Goal: Task Accomplishment & Management: Use online tool/utility

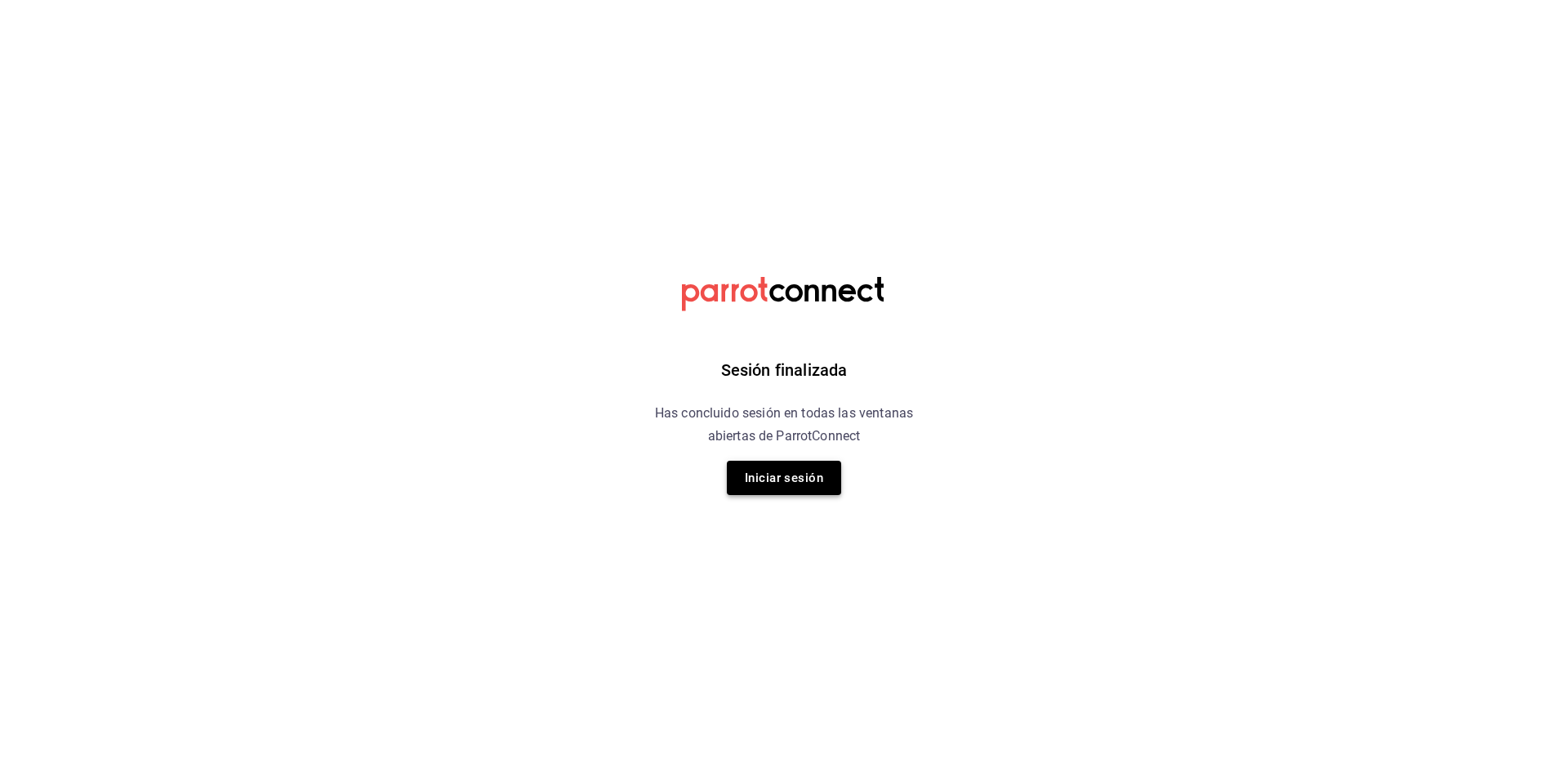
click at [798, 477] on button "Iniciar sesión" at bounding box center [784, 478] width 114 height 34
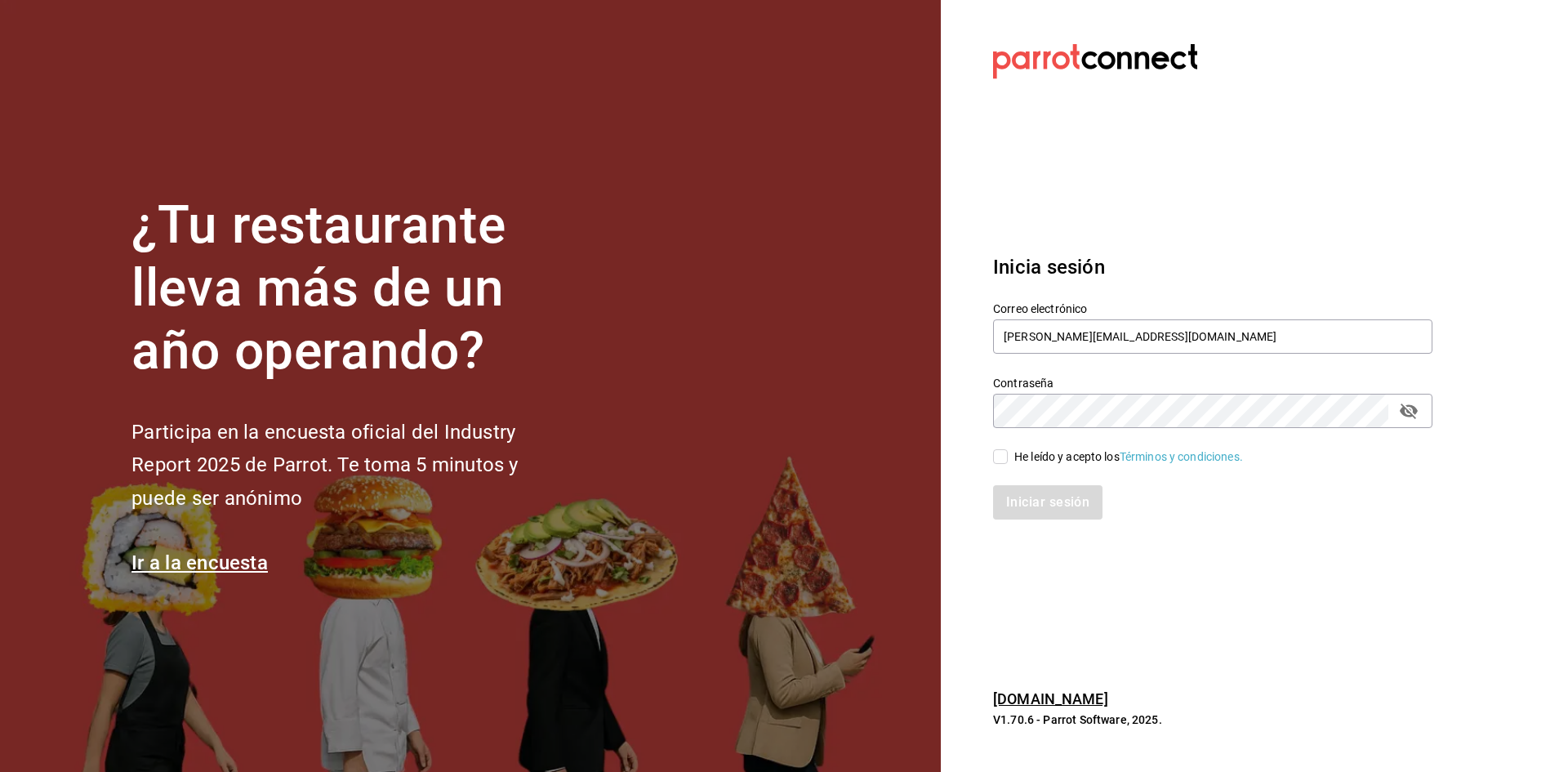
click at [1007, 466] on div "Iniciar sesión" at bounding box center [1203, 492] width 459 height 53
click at [989, 452] on div "He leído y acepto los Términos y condiciones." at bounding box center [1203, 447] width 459 height 37
click at [995, 456] on input "He leído y acepto los Términos y condiciones." at bounding box center [1000, 456] width 14 height 14
checkbox input "true"
click at [1018, 489] on button "Iniciar sesión" at bounding box center [1048, 502] width 111 height 34
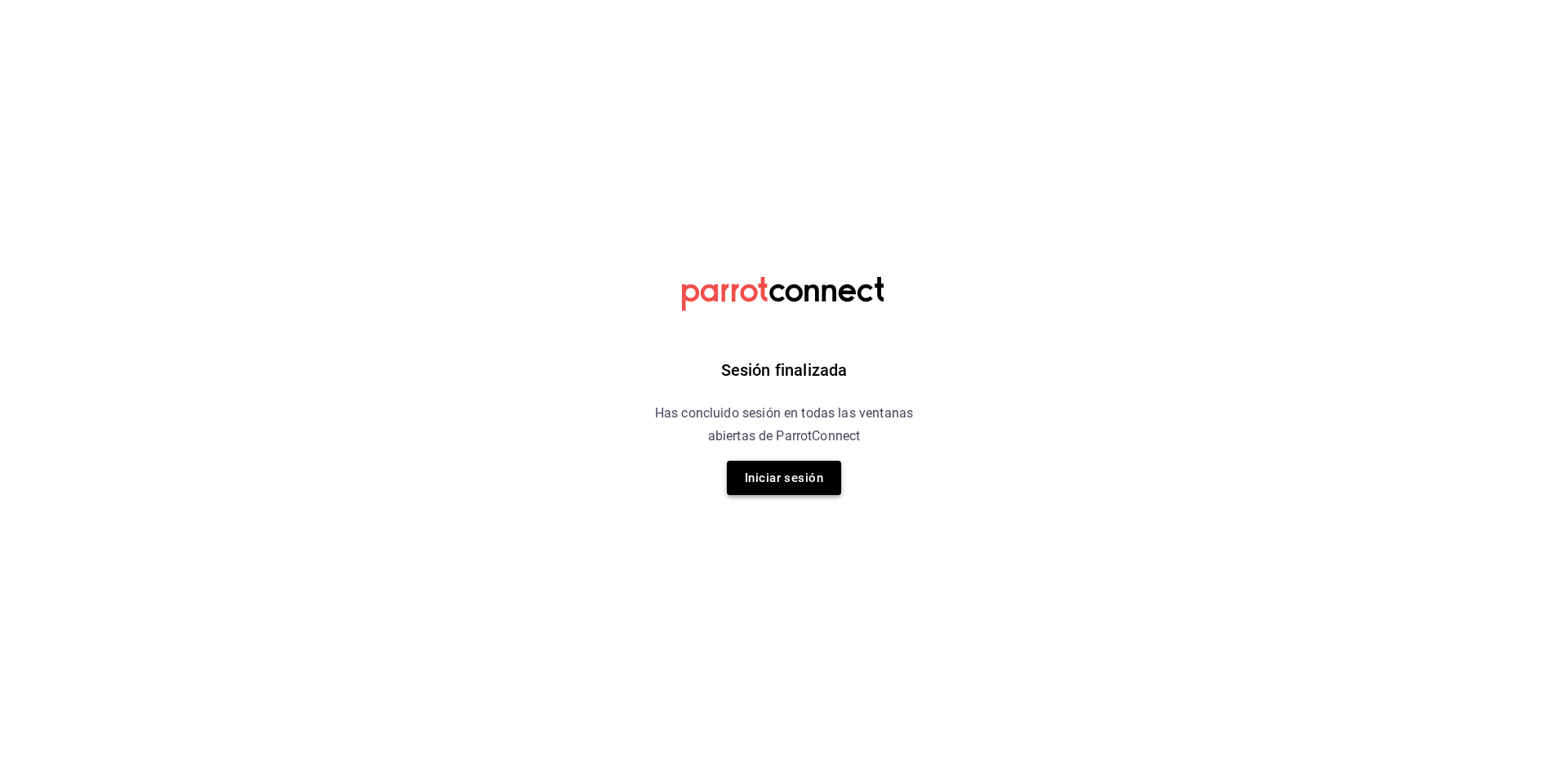
click at [775, 466] on button "Iniciar sesión" at bounding box center [784, 478] width 114 height 34
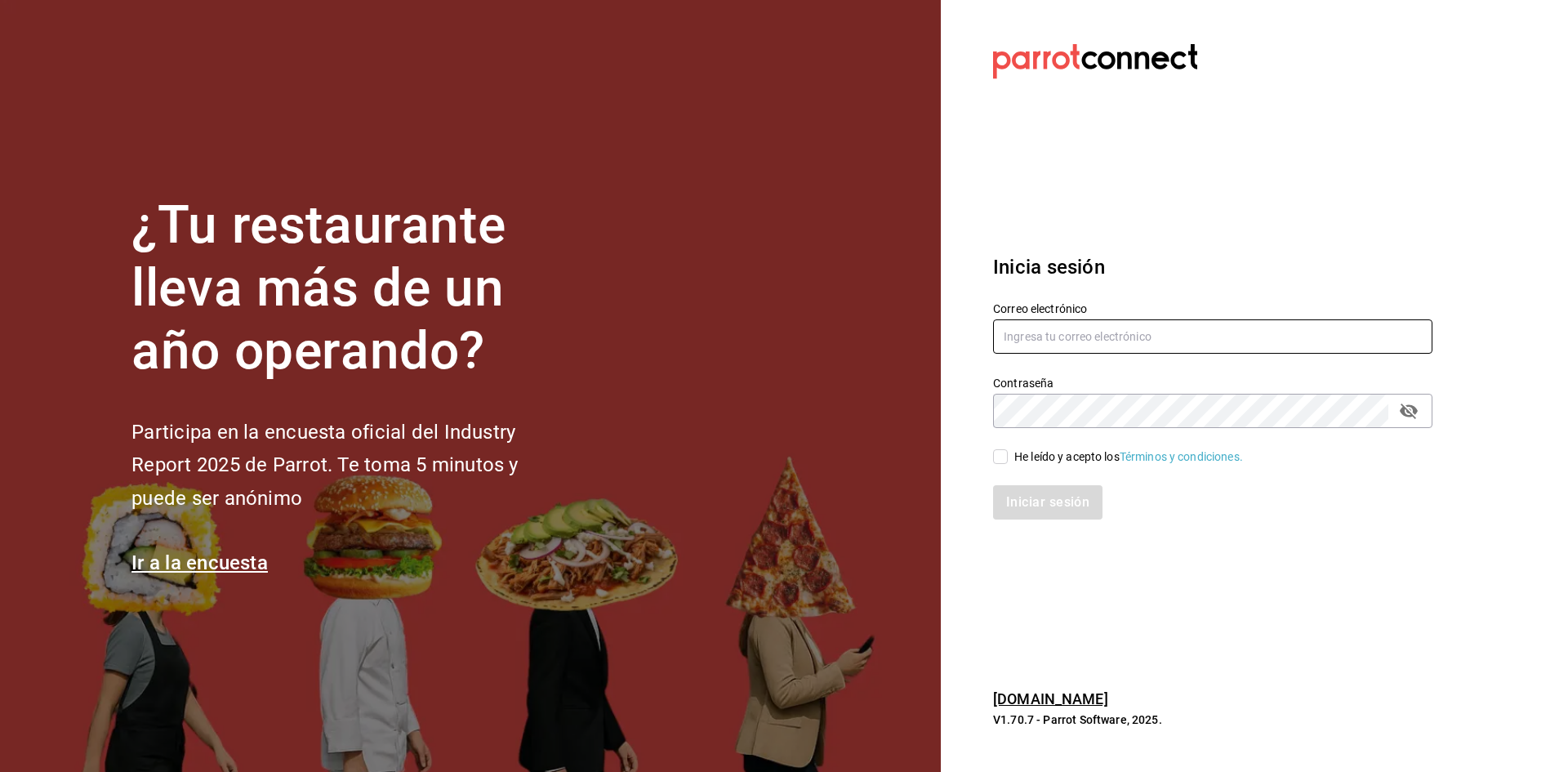
type input "[PERSON_NAME][EMAIL_ADDRESS][DOMAIN_NAME]"
click at [1000, 458] on input "He leído y acepto los Términos y condiciones." at bounding box center [1000, 456] width 14 height 14
checkbox input "true"
click at [1035, 513] on button "Iniciar sesión" at bounding box center [1048, 502] width 111 height 34
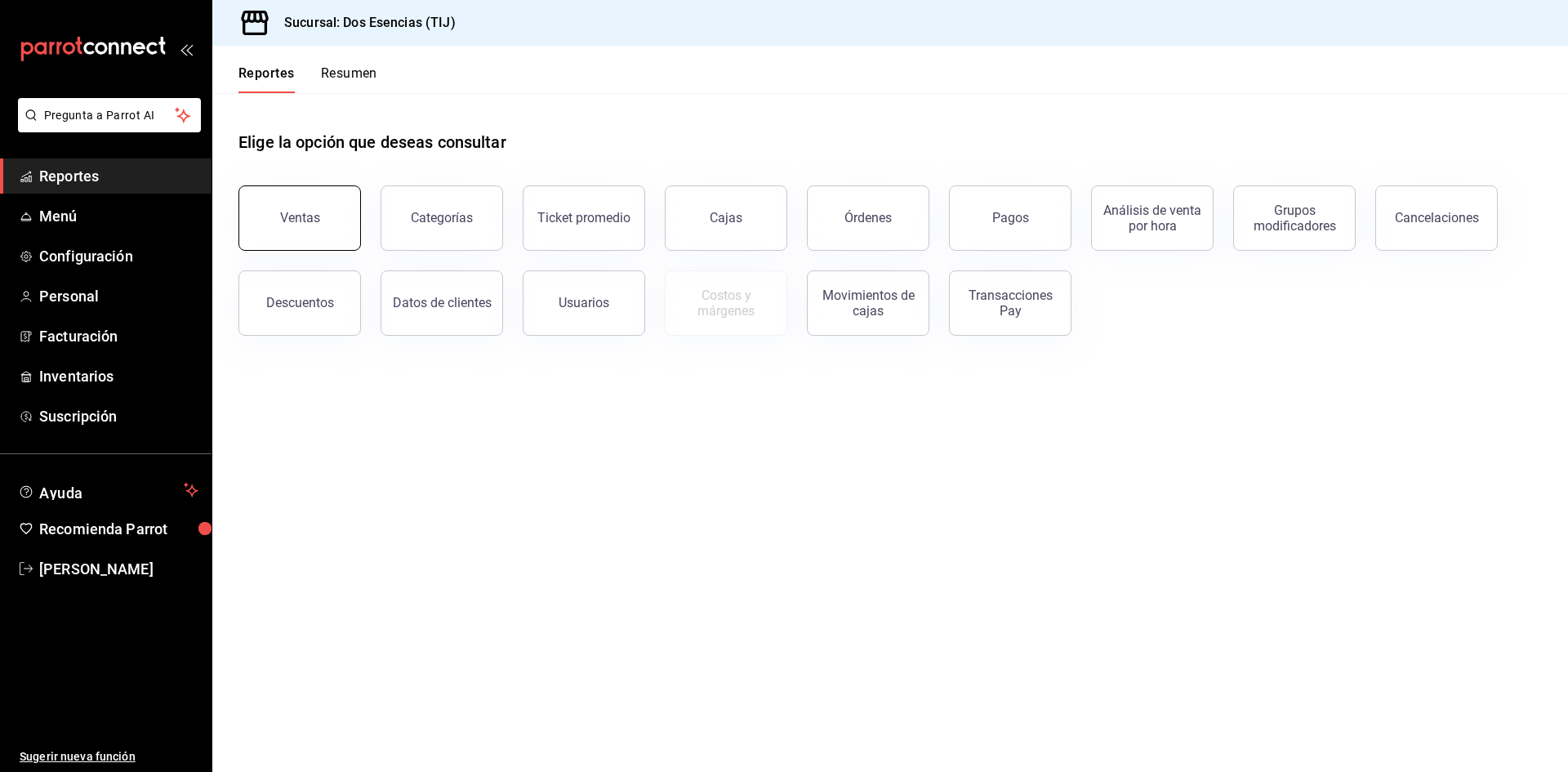
click at [264, 212] on button "Ventas" at bounding box center [299, 218] width 122 height 65
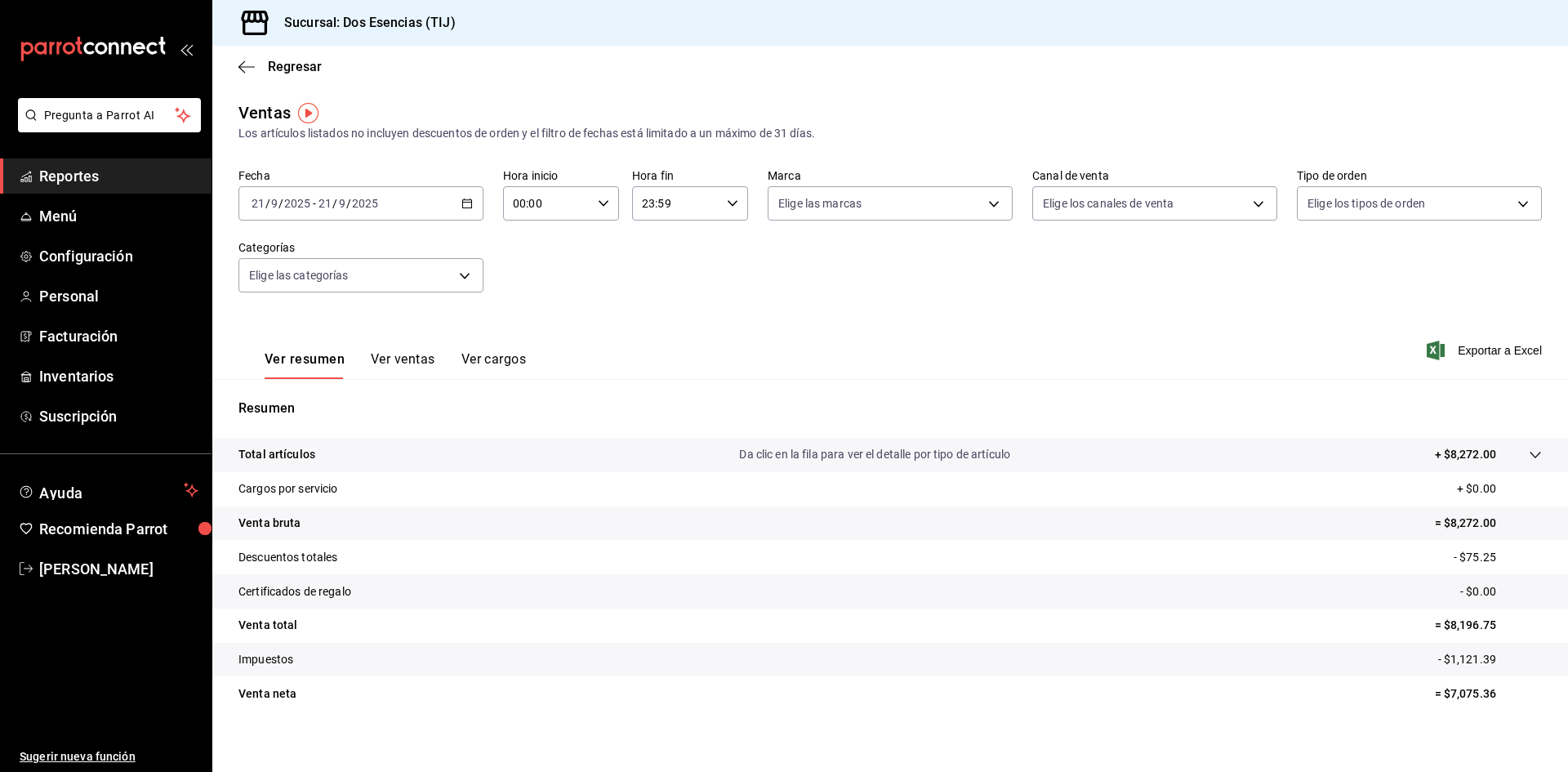
click at [416, 210] on div "[DATE] [DATE] - [DATE] [DATE]" at bounding box center [360, 203] width 245 height 34
click at [308, 362] on span "Mes actual" at bounding box center [316, 363] width 127 height 17
click at [413, 209] on div "[DATE] [DATE] - [DATE] [DATE]" at bounding box center [360, 203] width 245 height 34
click at [329, 390] on li "Rango de fechas" at bounding box center [315, 399] width 152 height 37
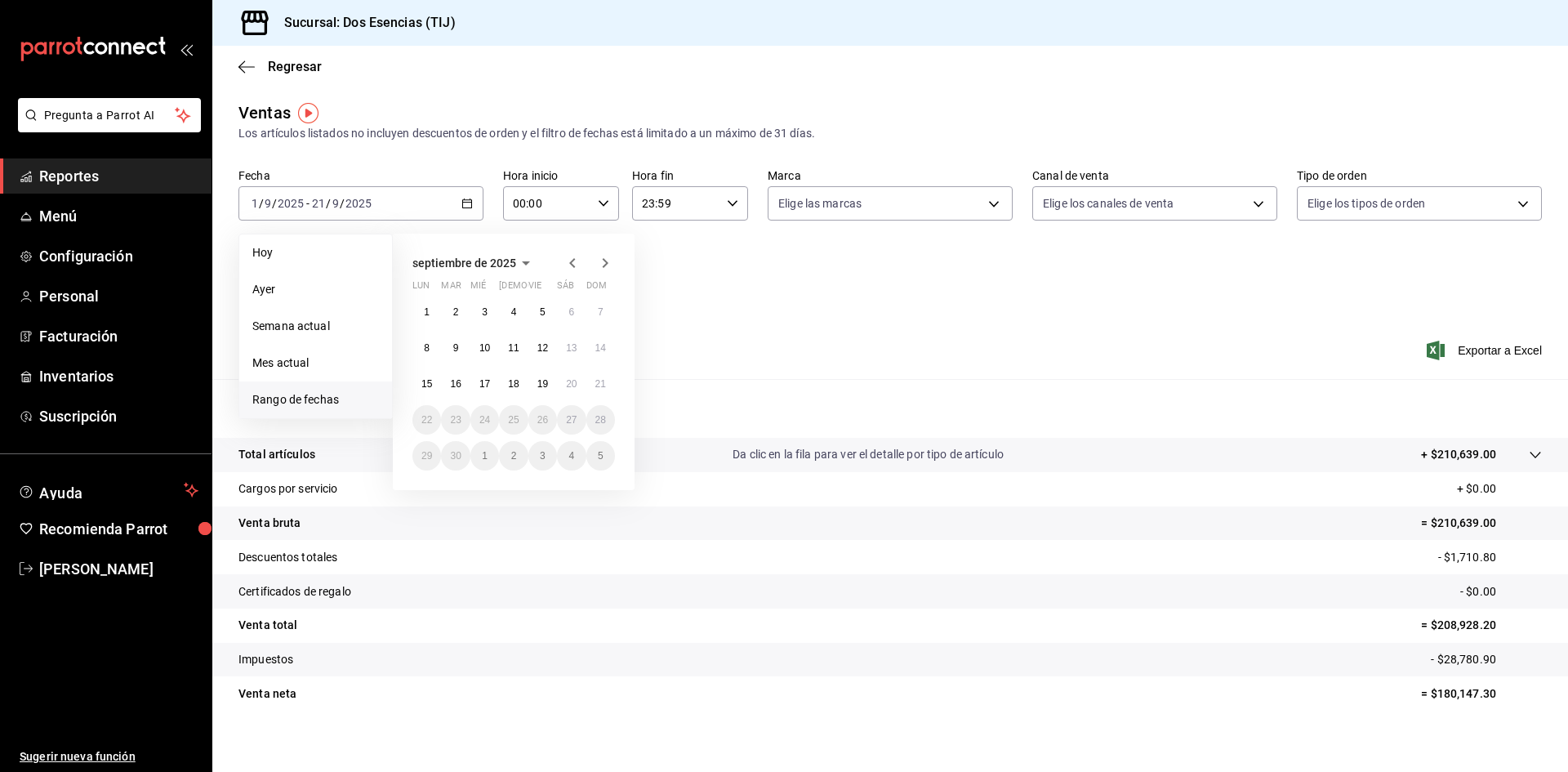
click at [571, 258] on icon "button" at bounding box center [572, 263] width 20 height 20
click at [550, 316] on button "1" at bounding box center [543, 311] width 29 height 29
click at [521, 422] on button "21" at bounding box center [513, 419] width 29 height 29
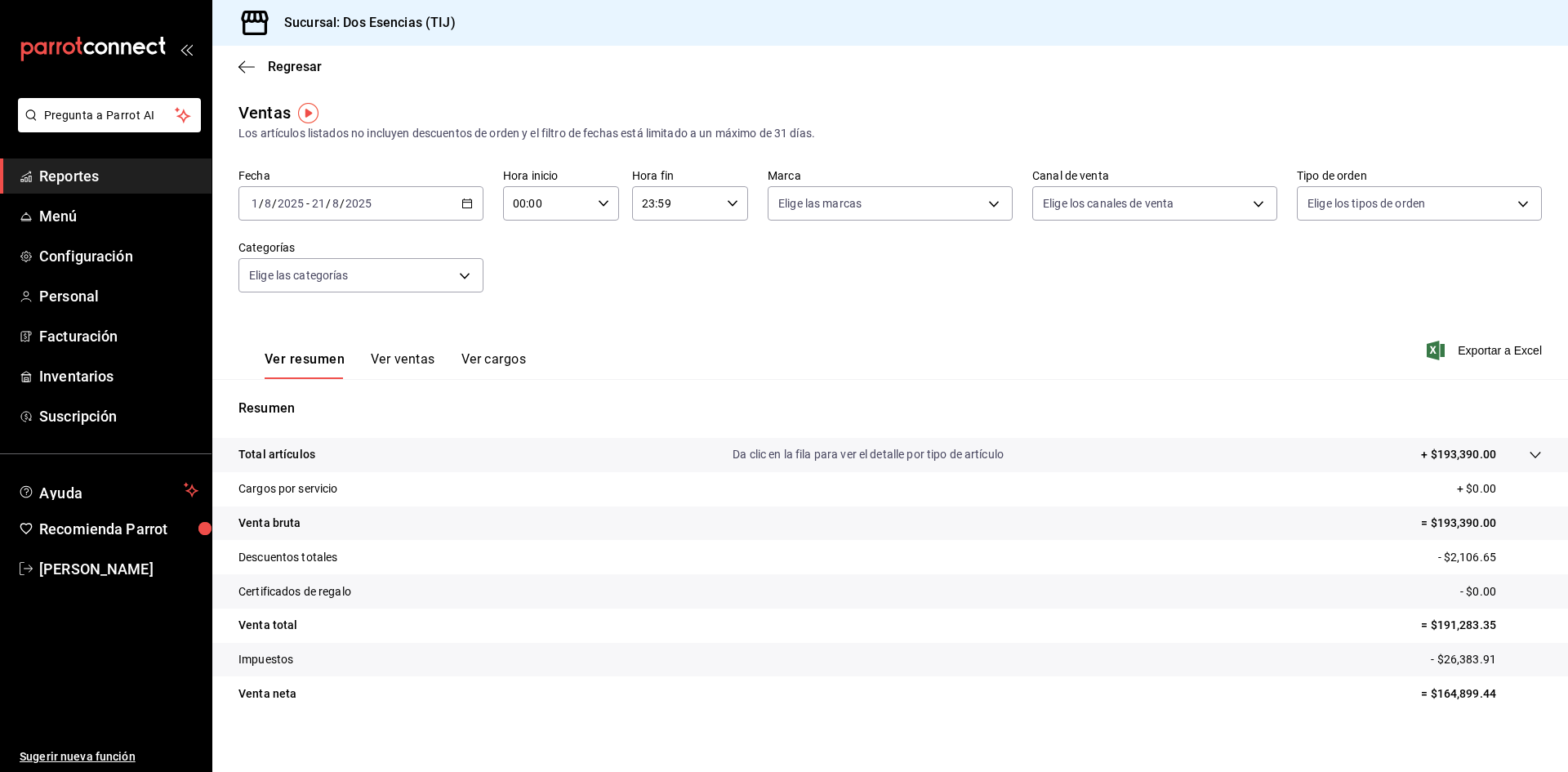
click at [441, 201] on div "2025-08-01 1 / 8 / 2025 - 2025-08-21 21 / 8 / 2025" at bounding box center [360, 203] width 245 height 34
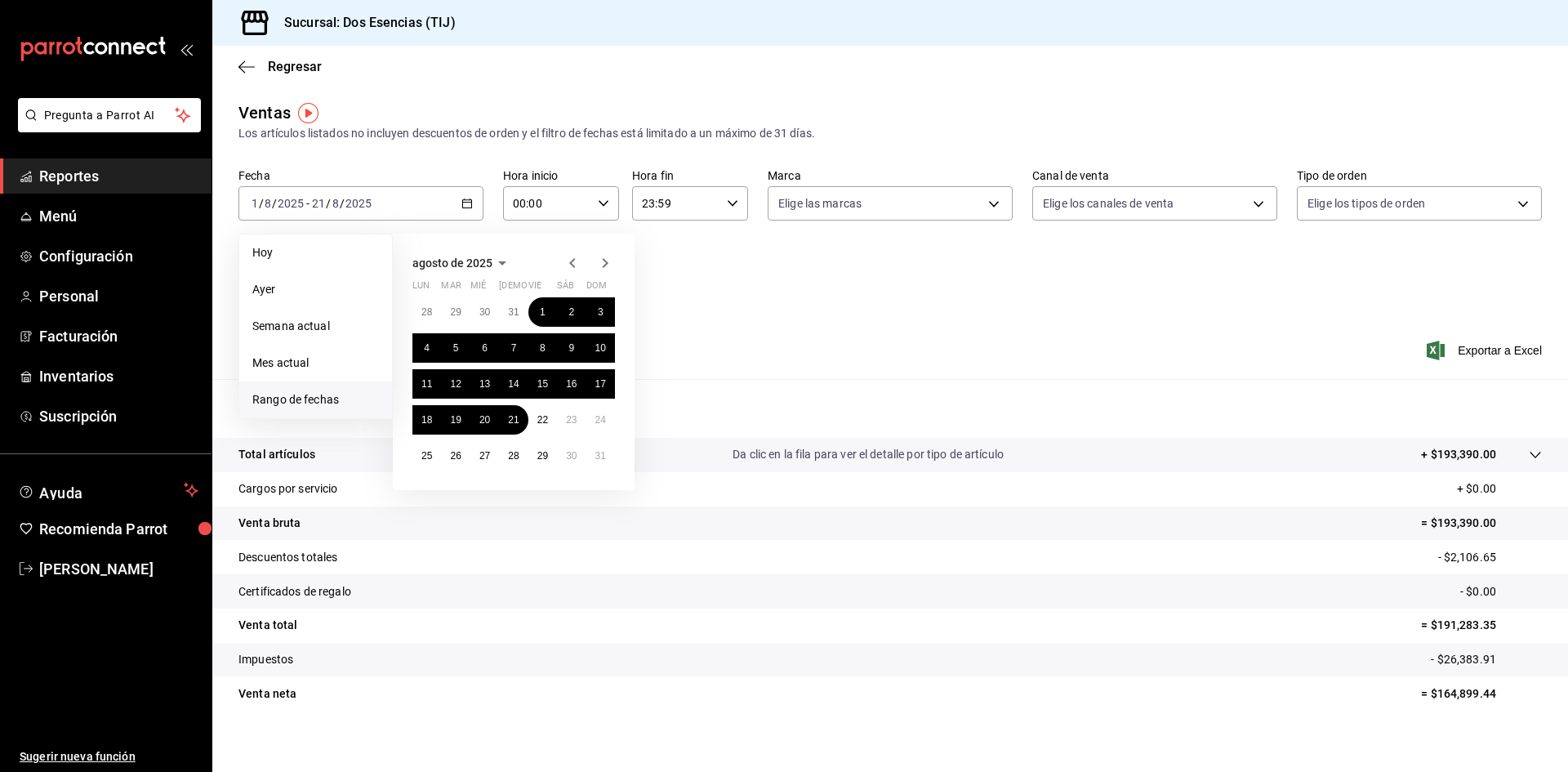
click at [594, 263] on div at bounding box center [588, 263] width 53 height 20
click at [598, 262] on icon "button" at bounding box center [605, 263] width 20 height 20
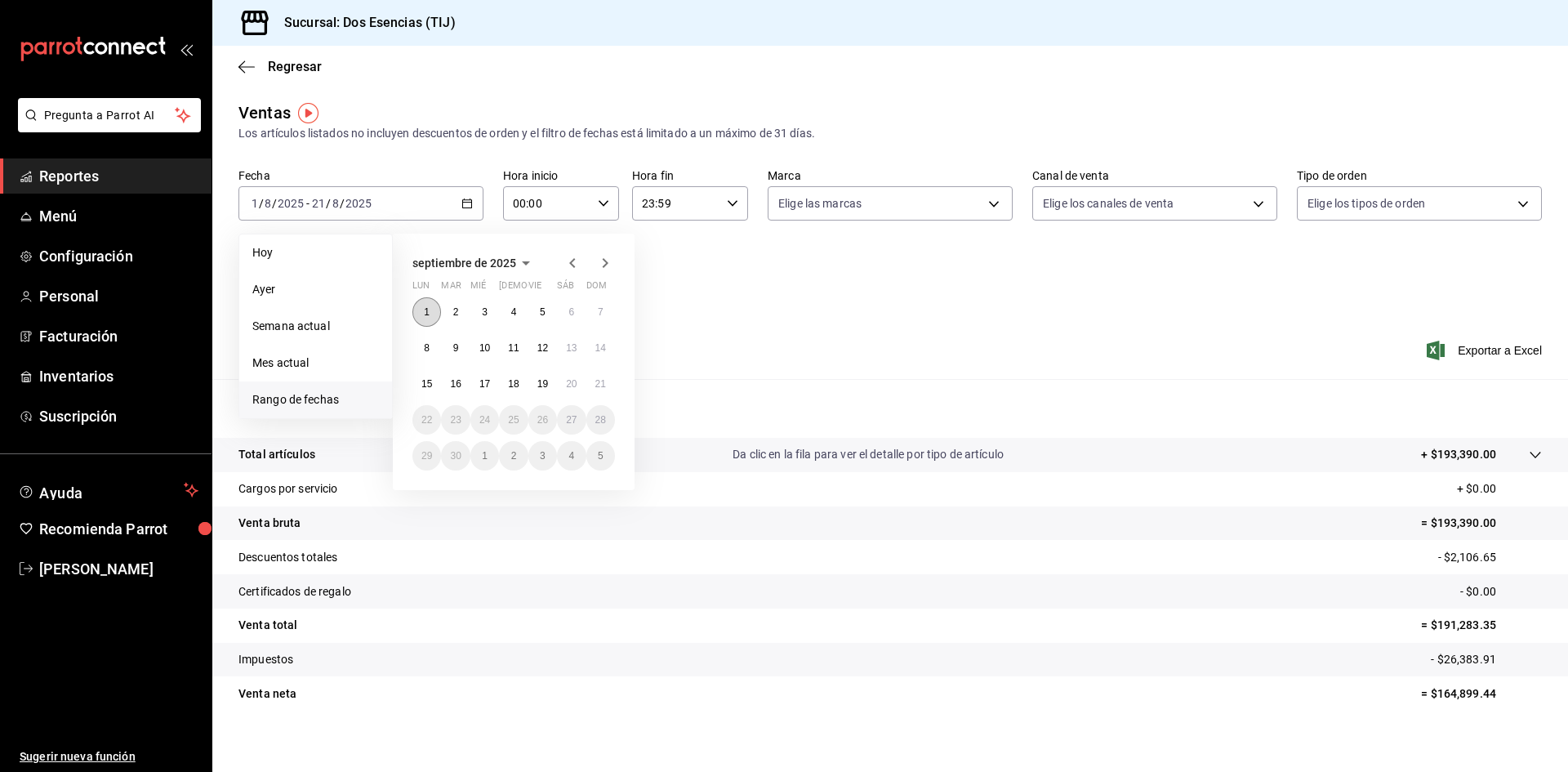
click at [418, 312] on button "1" at bounding box center [427, 311] width 29 height 29
click at [536, 376] on button "19" at bounding box center [543, 383] width 29 height 29
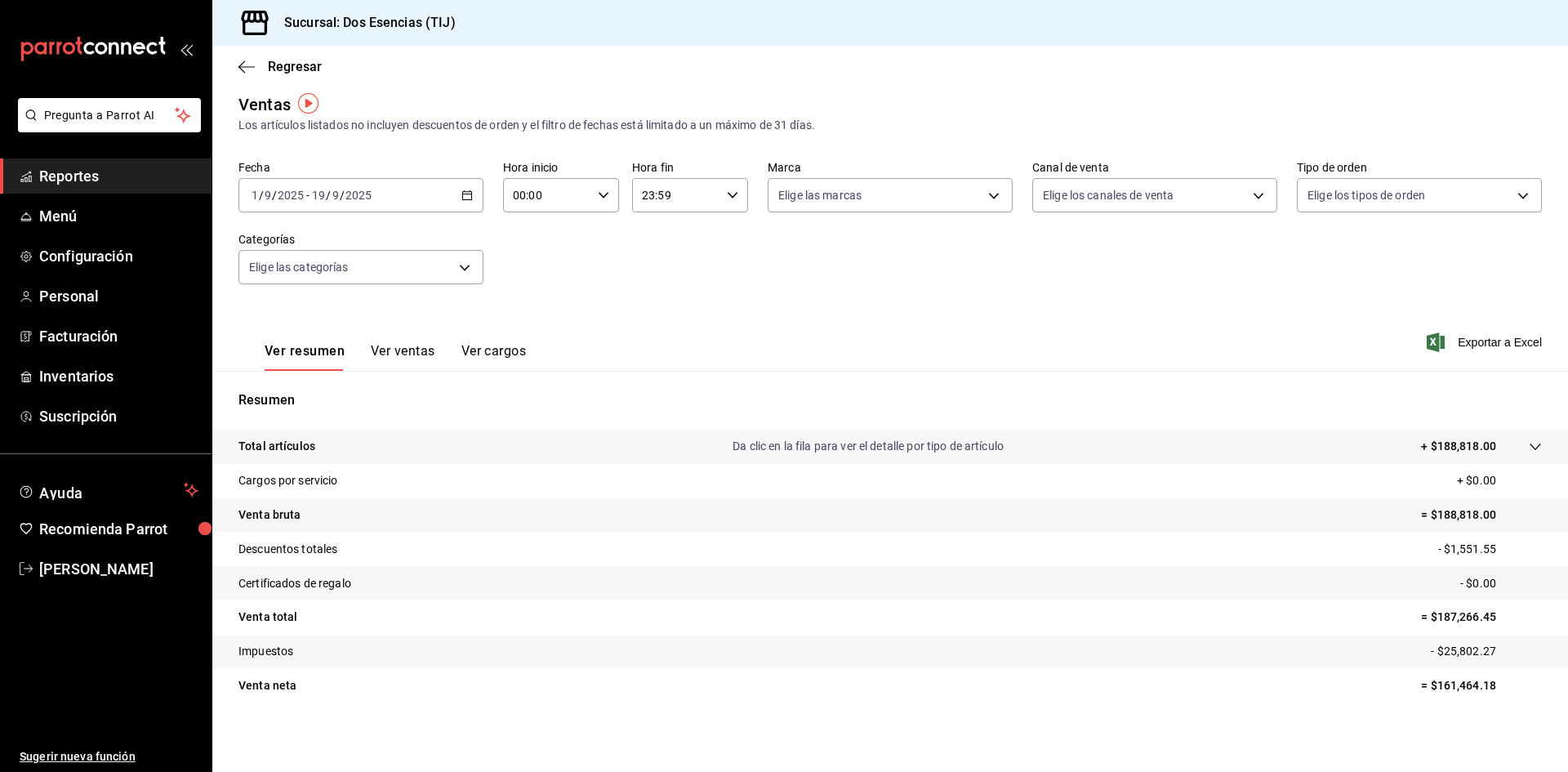
scroll to position [11, 0]
click at [363, 200] on div "2025-09-01 1 / 9 / 2025 - 2025-09-19 19 / 9 / 2025" at bounding box center [360, 193] width 245 height 34
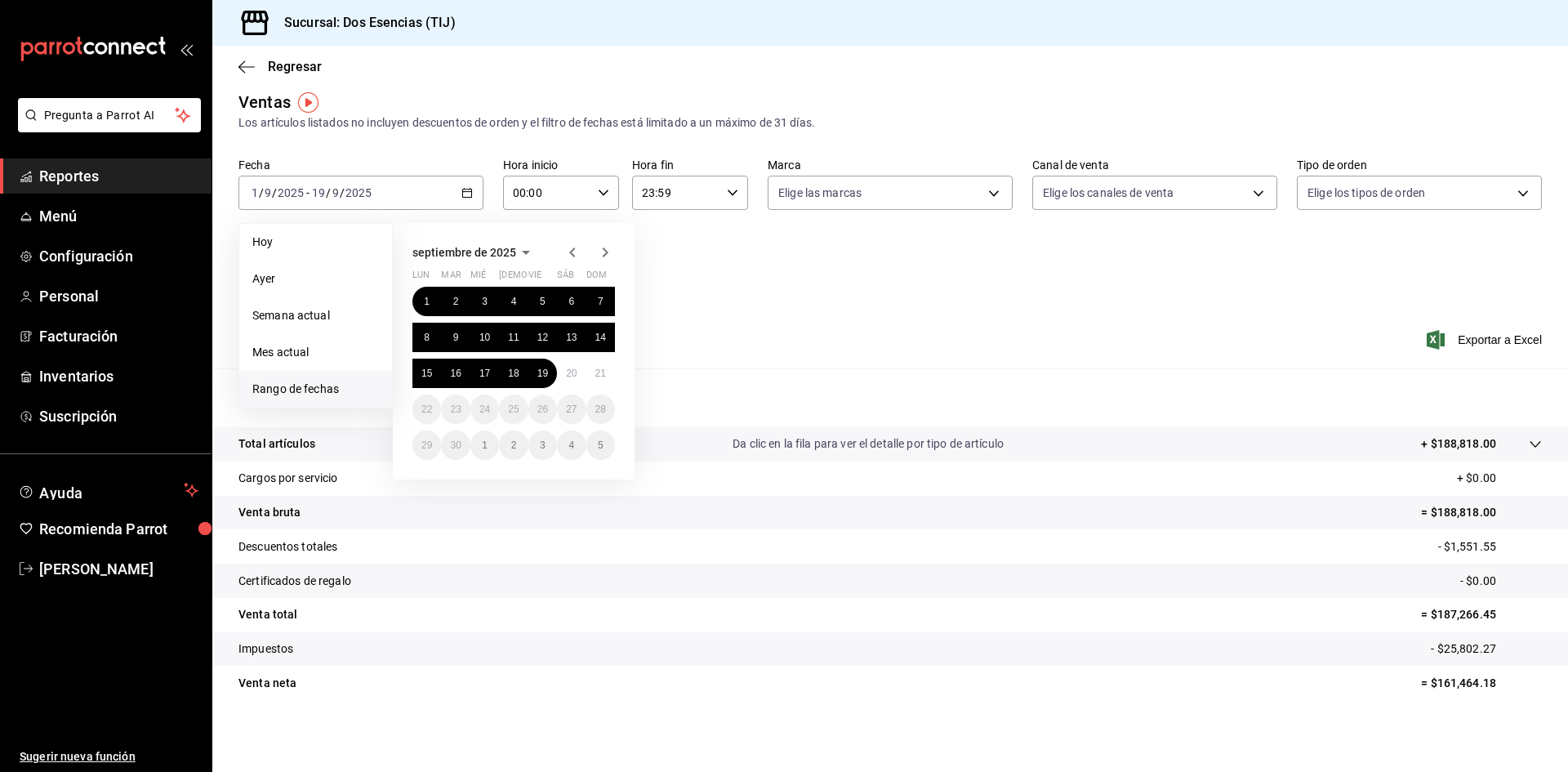
click at [567, 246] on icon "button" at bounding box center [572, 252] width 20 height 20
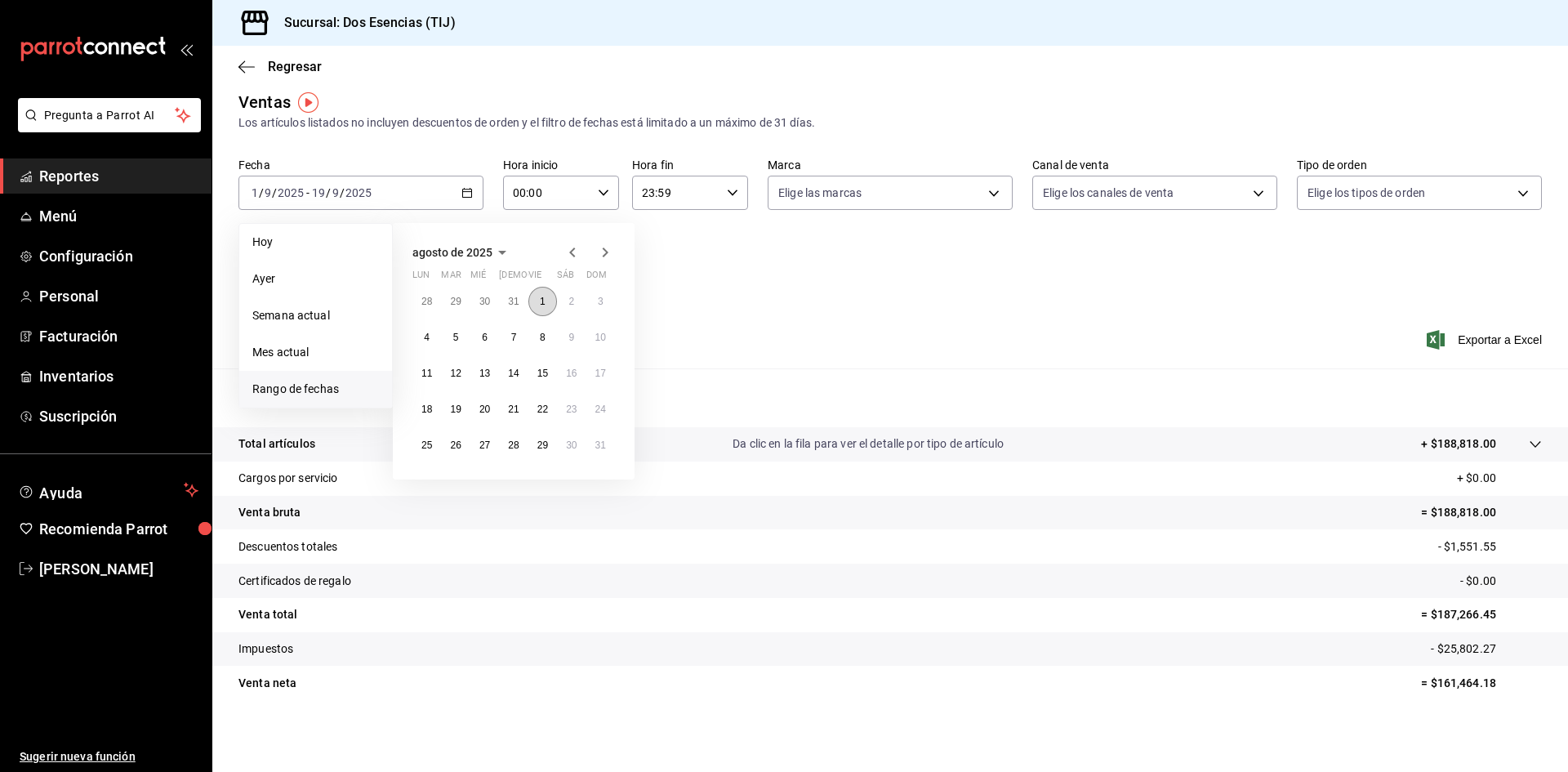
click at [546, 304] on button "1" at bounding box center [543, 301] width 29 height 29
click at [577, 450] on abbr "30" at bounding box center [571, 445] width 11 height 12
